Goal: Task Accomplishment & Management: Manage account settings

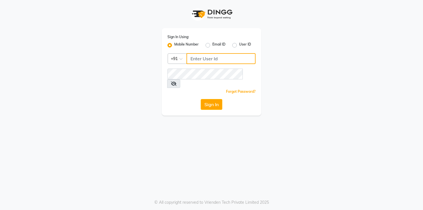
click at [194, 62] on input "Username" at bounding box center [220, 58] width 69 height 11
type input "6364444605"
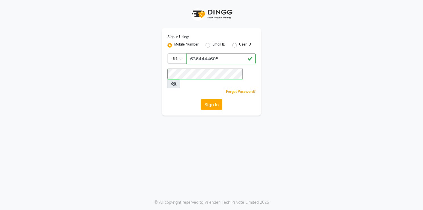
click at [208, 99] on button "Sign In" at bounding box center [211, 104] width 22 height 11
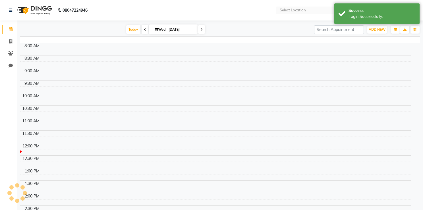
select select "en"
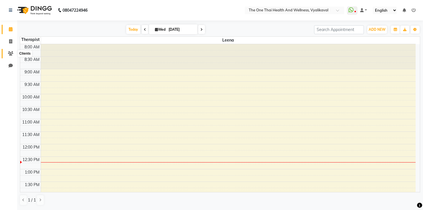
click at [10, 51] on span at bounding box center [11, 53] width 10 height 7
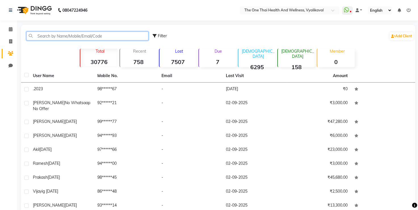
click at [59, 37] on input "text" at bounding box center [87, 36] width 122 height 9
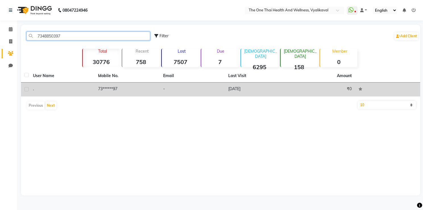
type input "7348850397"
click at [30, 88] on td "." at bounding box center [62, 89] width 65 height 14
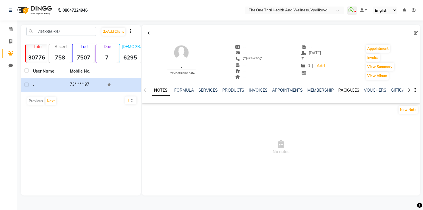
click at [350, 90] on link "PACKAGES" at bounding box center [348, 89] width 21 height 5
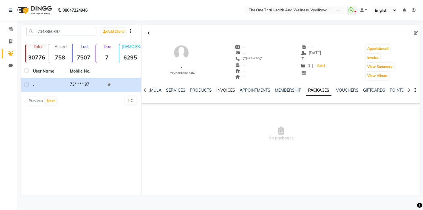
click at [226, 89] on link "INVOICES" at bounding box center [225, 89] width 19 height 5
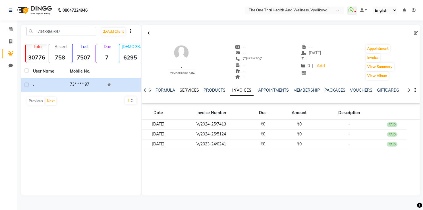
click at [183, 90] on link "SERVICES" at bounding box center [188, 89] width 19 height 5
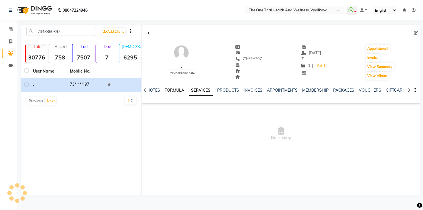
click at [175, 89] on link "FORMULA" at bounding box center [174, 89] width 20 height 5
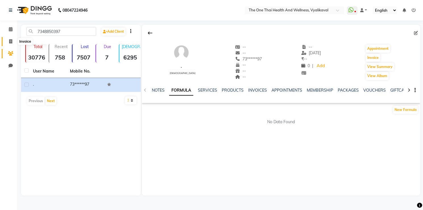
click at [12, 41] on span at bounding box center [11, 41] width 10 height 7
select select "service"
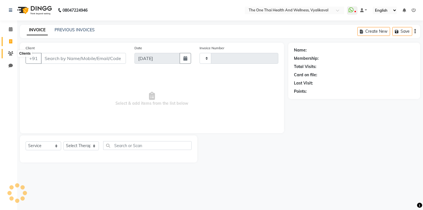
type input "2211"
select select "5972"
click at [11, 51] on icon at bounding box center [10, 53] width 5 height 4
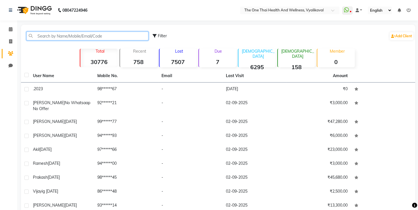
click at [40, 38] on input "text" at bounding box center [87, 36] width 122 height 9
click at [39, 37] on input "text" at bounding box center [87, 36] width 122 height 9
click at [11, 62] on link "Chat" at bounding box center [9, 65] width 14 height 9
select select "100"
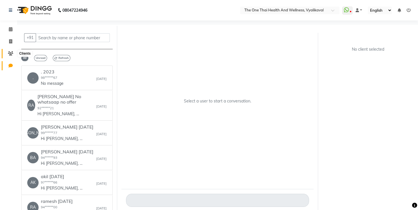
click at [9, 51] on icon at bounding box center [10, 53] width 5 height 4
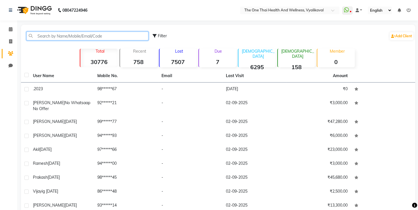
click at [49, 36] on input "text" at bounding box center [87, 36] width 122 height 9
click at [11, 41] on icon at bounding box center [10, 41] width 3 height 4
select select "5972"
select select "service"
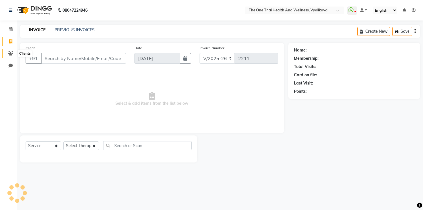
click at [12, 55] on icon at bounding box center [10, 53] width 5 height 4
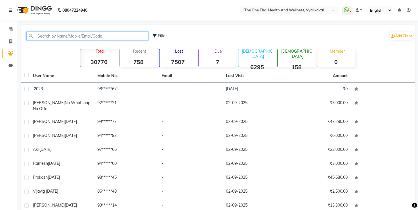
click at [51, 38] on input "text" at bounding box center [87, 36] width 122 height 9
click at [10, 41] on icon at bounding box center [10, 41] width 3 height 4
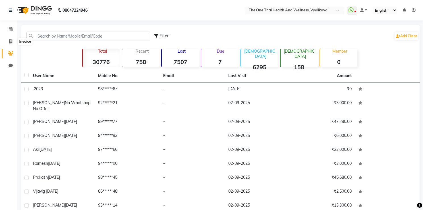
select select "5972"
select select "service"
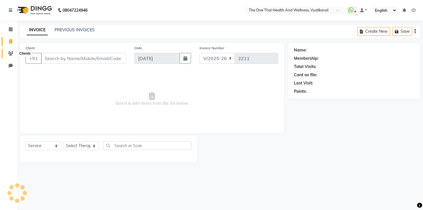
click at [10, 53] on icon at bounding box center [10, 53] width 5 height 4
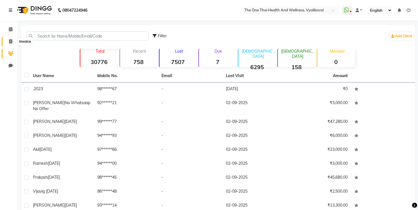
click at [11, 42] on icon at bounding box center [10, 41] width 3 height 4
select select "service"
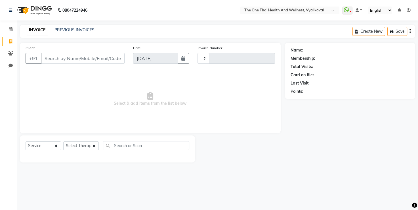
type input "2211"
select select "5972"
click at [10, 50] on link "Clients" at bounding box center [9, 53] width 14 height 9
